Goal: Task Accomplishment & Management: Use online tool/utility

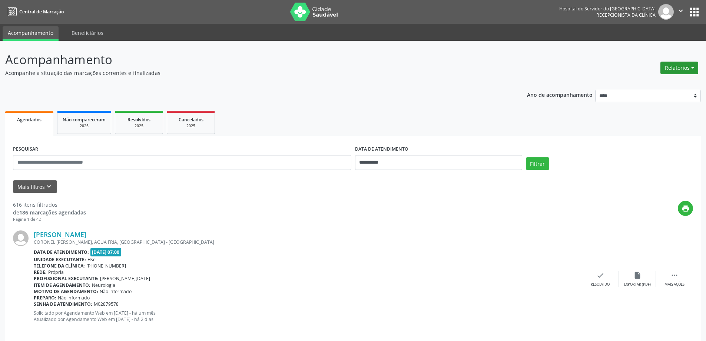
click at [668, 69] on button "Relatórios" at bounding box center [680, 68] width 38 height 13
click at [633, 81] on link "Agendamentos" at bounding box center [659, 84] width 80 height 10
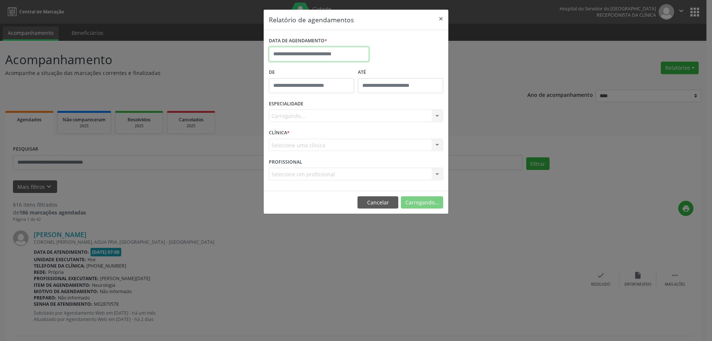
click at [340, 54] on input "text" at bounding box center [319, 54] width 100 height 15
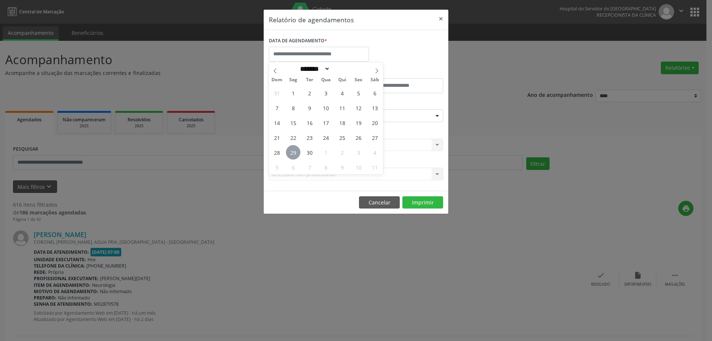
click at [292, 150] on span "29" at bounding box center [293, 152] width 14 height 14
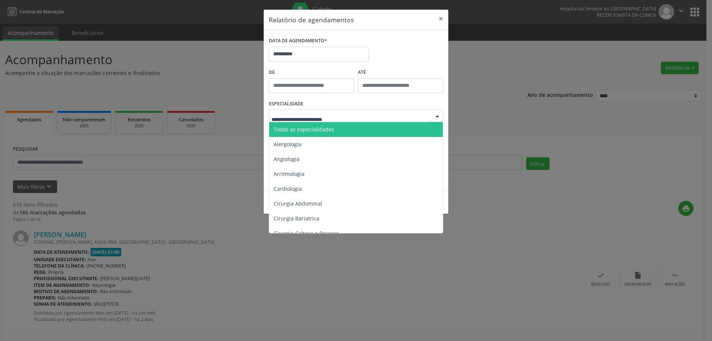
click at [326, 135] on span "Todas as especialidades" at bounding box center [356, 129] width 175 height 15
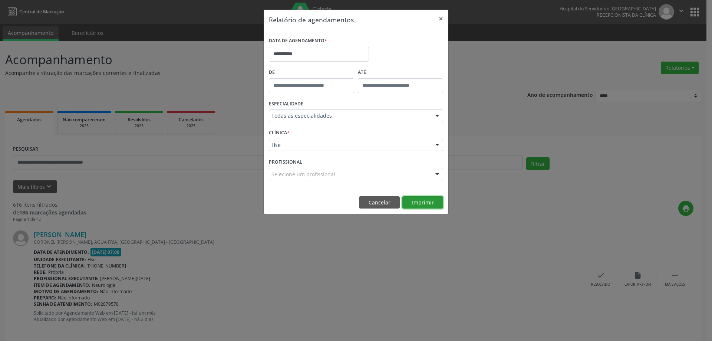
click at [418, 205] on button "Imprimir" at bounding box center [422, 202] width 41 height 13
click at [444, 19] on button "×" at bounding box center [440, 19] width 15 height 18
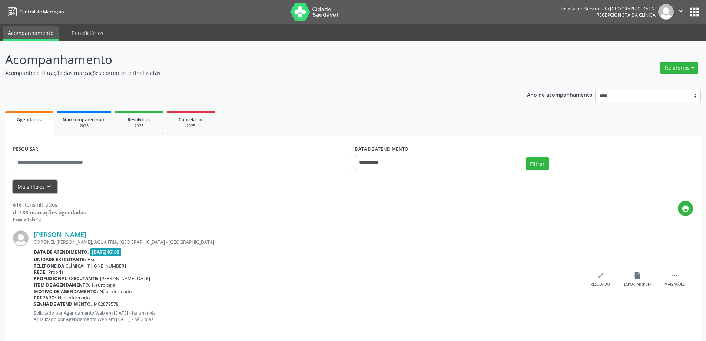
click at [41, 187] on button "Mais filtros keyboard_arrow_down" at bounding box center [35, 186] width 44 height 13
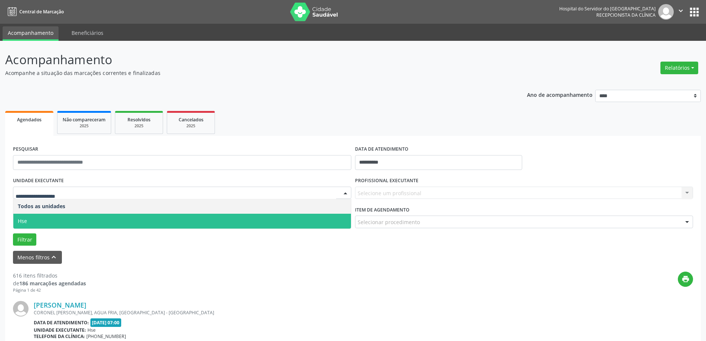
click at [59, 219] on span "Hse" at bounding box center [182, 221] width 338 height 15
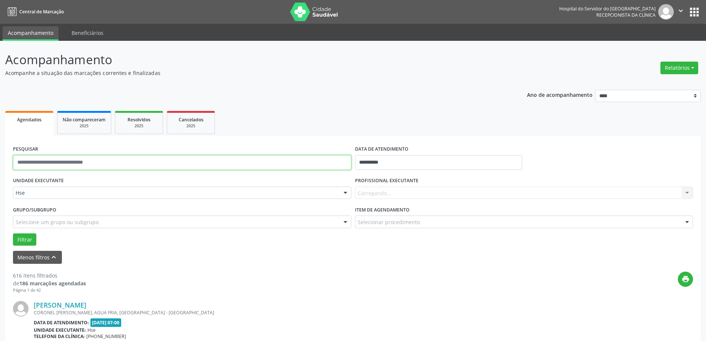
click at [97, 163] on input "text" at bounding box center [182, 162] width 338 height 15
type input "**********"
click at [24, 236] on button "Filtrar" at bounding box center [24, 239] width 23 height 13
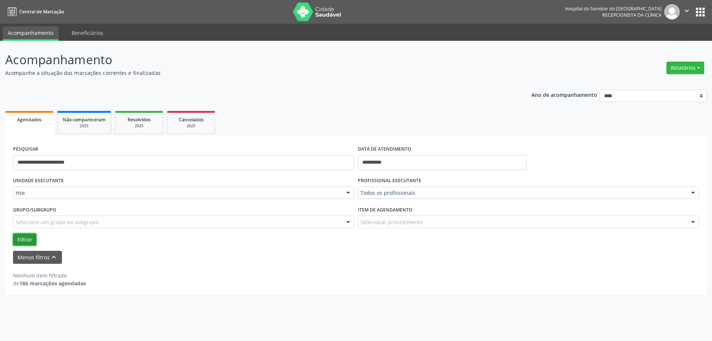
click at [13, 240] on button "Filtrar" at bounding box center [24, 239] width 23 height 13
click at [29, 239] on button "Filtrar" at bounding box center [24, 239] width 23 height 13
click at [30, 240] on button "Filtrar" at bounding box center [24, 239] width 23 height 13
click at [40, 127] on link "Agendados" at bounding box center [29, 123] width 48 height 25
click at [93, 122] on span "Não compareceram" at bounding box center [84, 119] width 43 height 6
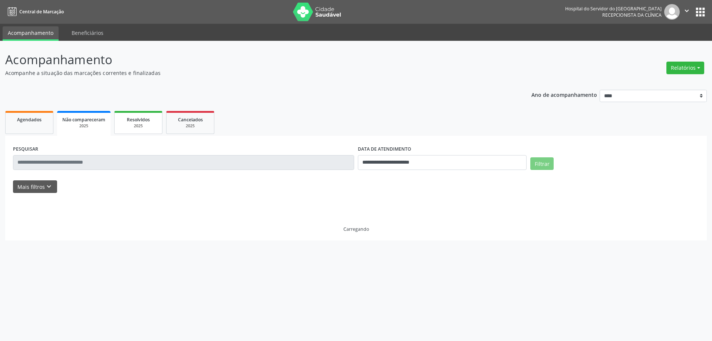
click at [136, 122] on span "Resolvidos" at bounding box center [138, 119] width 23 height 6
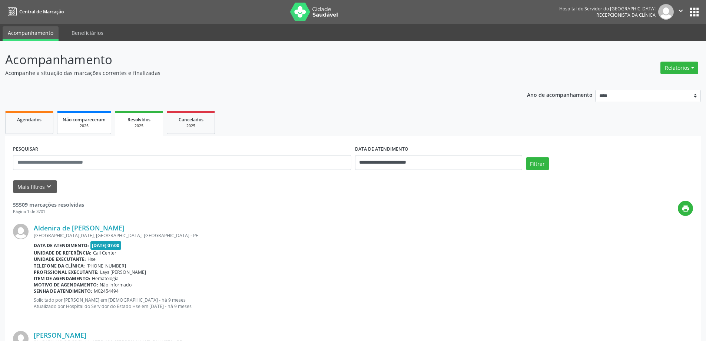
click at [82, 126] on div "2025" at bounding box center [84, 126] width 43 height 6
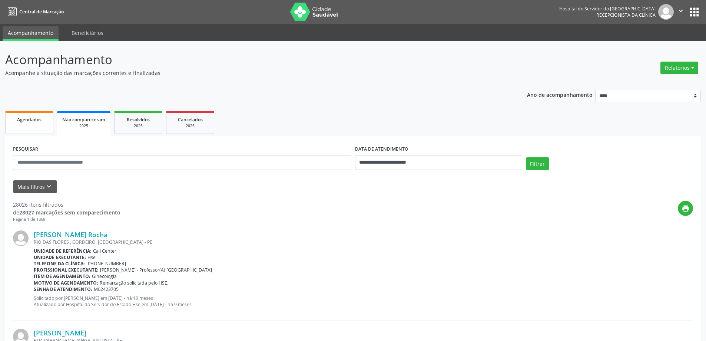
click at [42, 121] on div "Agendados" at bounding box center [29, 119] width 37 height 8
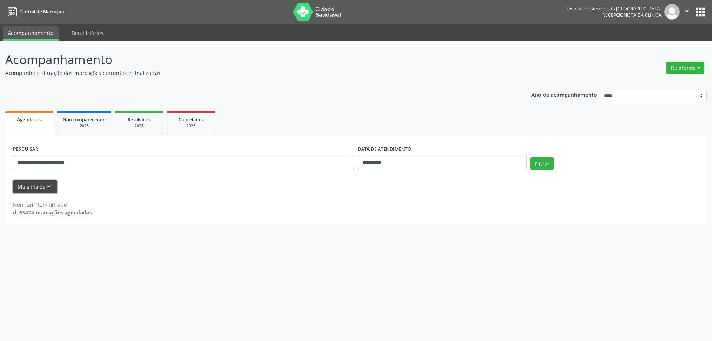
click at [49, 187] on icon "keyboard_arrow_down" at bounding box center [49, 186] width 8 height 8
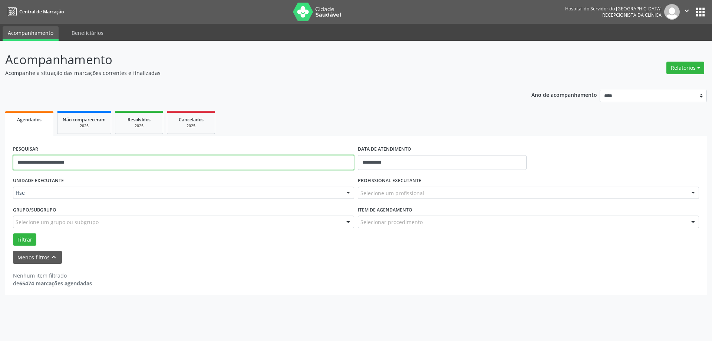
click at [89, 166] on input "**********" at bounding box center [183, 162] width 341 height 15
drag, startPoint x: 88, startPoint y: 161, endPoint x: 0, endPoint y: 162, distance: 87.9
click at [0, 162] on div "**********" at bounding box center [356, 191] width 712 height 300
click at [675, 69] on button "Relatórios" at bounding box center [685, 68] width 38 height 13
click at [637, 82] on link "Agendamentos" at bounding box center [665, 84] width 80 height 10
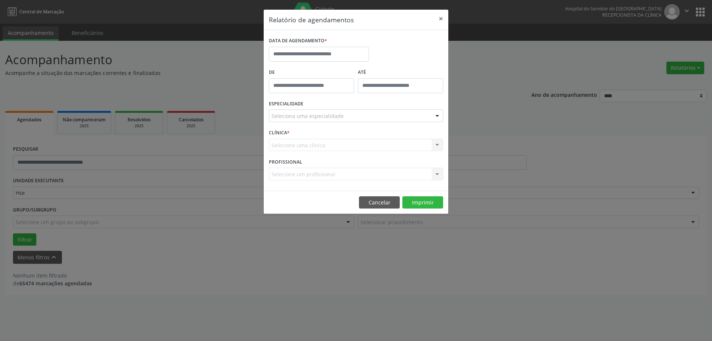
click at [283, 46] on label "DATA DE AGENDAMENTO *" at bounding box center [298, 40] width 58 height 11
click at [292, 57] on body "**********" at bounding box center [356, 170] width 712 height 341
click at [375, 135] on span "27" at bounding box center [374, 137] width 14 height 14
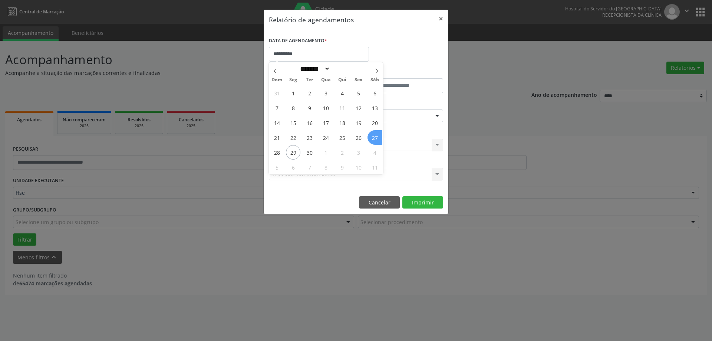
click at [375, 135] on span "27" at bounding box center [374, 137] width 14 height 14
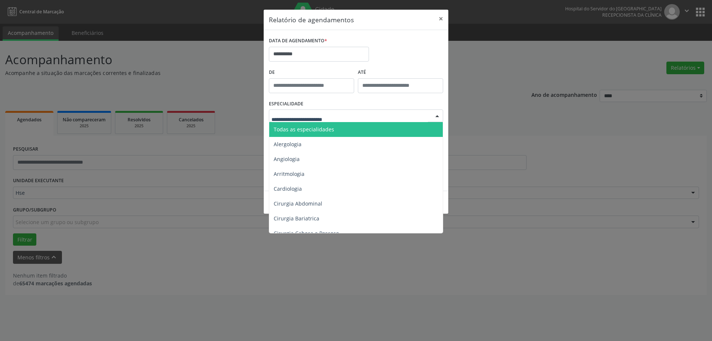
click at [305, 133] on span "Todas as especialidades" at bounding box center [356, 129] width 175 height 15
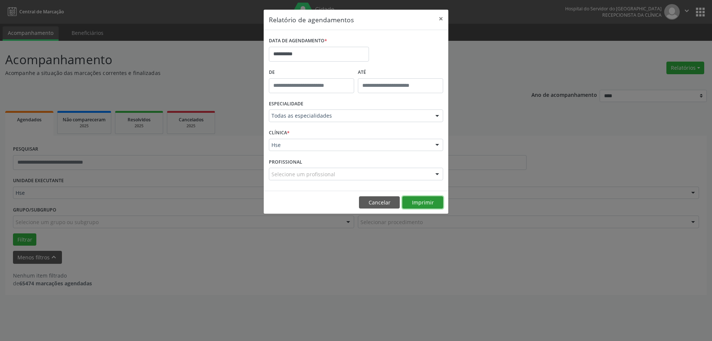
click at [414, 202] on button "Imprimir" at bounding box center [422, 202] width 41 height 13
